Goal: Transaction & Acquisition: Book appointment/travel/reservation

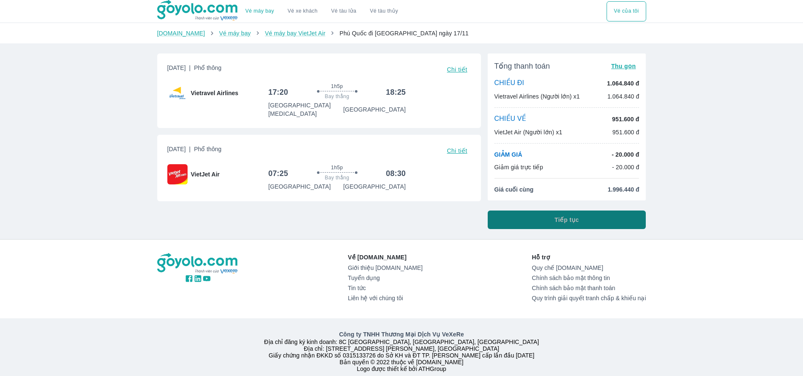
click at [579, 225] on button "Tiếp tục" at bounding box center [567, 220] width 158 height 19
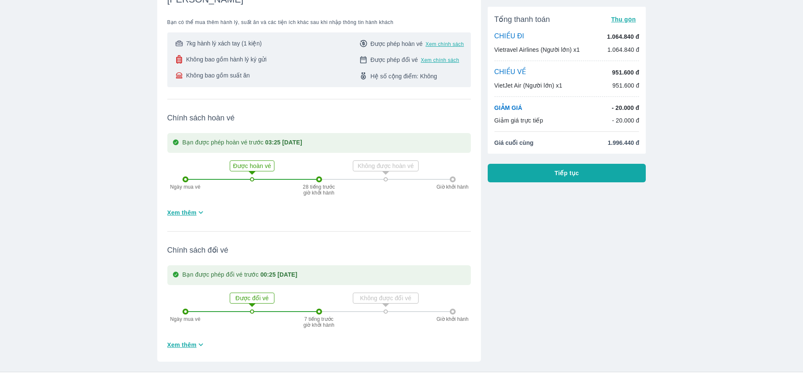
scroll to position [590, 0]
